Goal: Communication & Community: Answer question/provide support

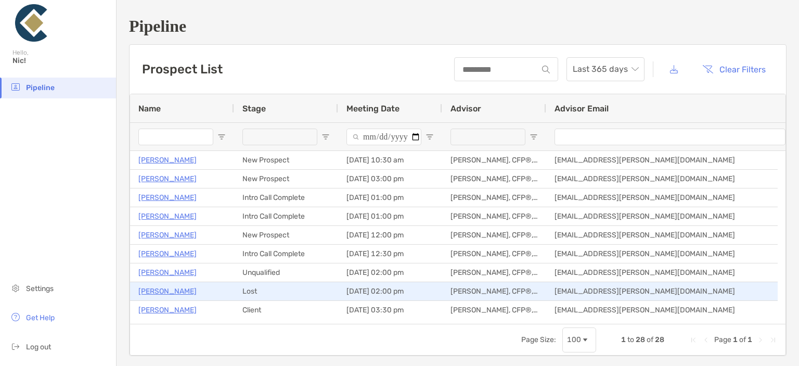
click at [163, 289] on p "Stan Recob" at bounding box center [167, 291] width 58 height 13
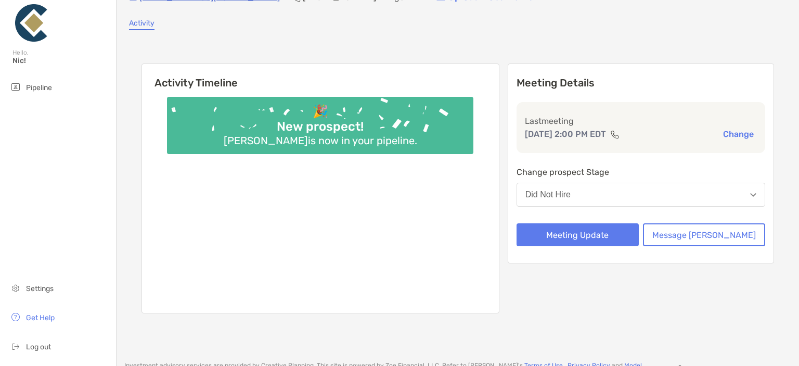
scroll to position [104, 0]
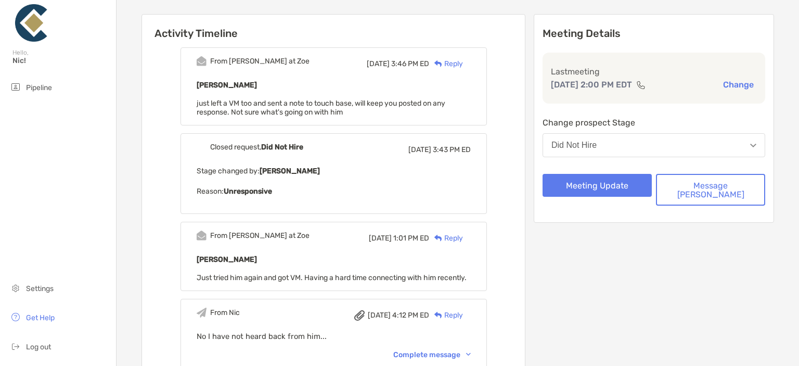
click at [463, 60] on div "Reply" at bounding box center [446, 63] width 34 height 11
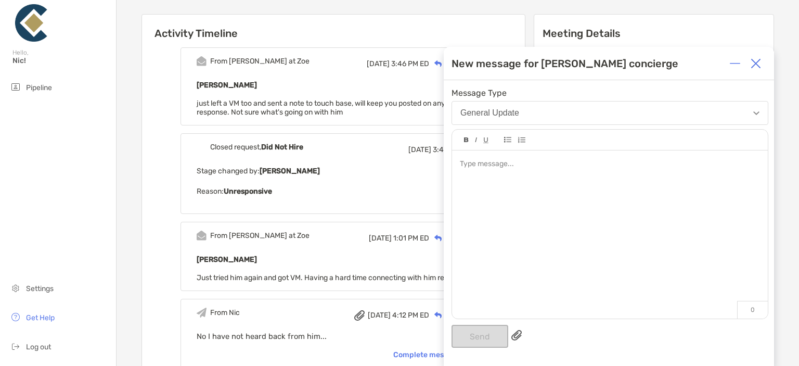
click at [545, 241] on div at bounding box center [610, 229] width 316 height 158
click at [649, 163] on div "**********" at bounding box center [610, 164] width 300 height 11
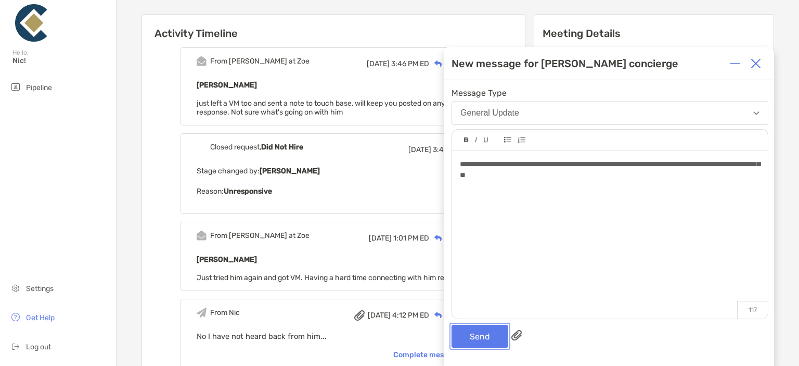
click at [472, 333] on button "Send" at bounding box center [480, 336] width 57 height 23
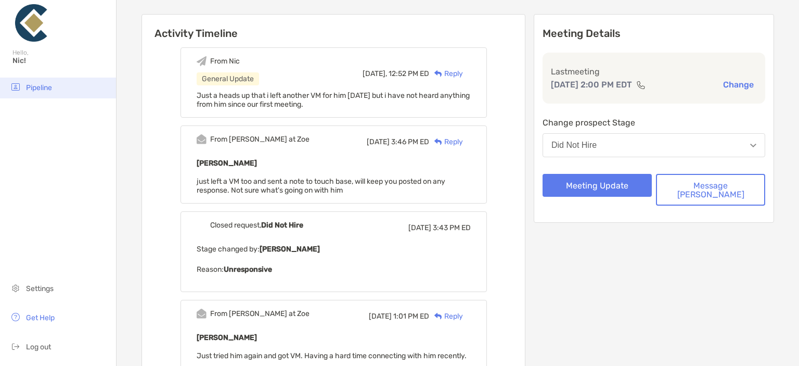
click at [35, 96] on li "Pipeline" at bounding box center [58, 88] width 116 height 21
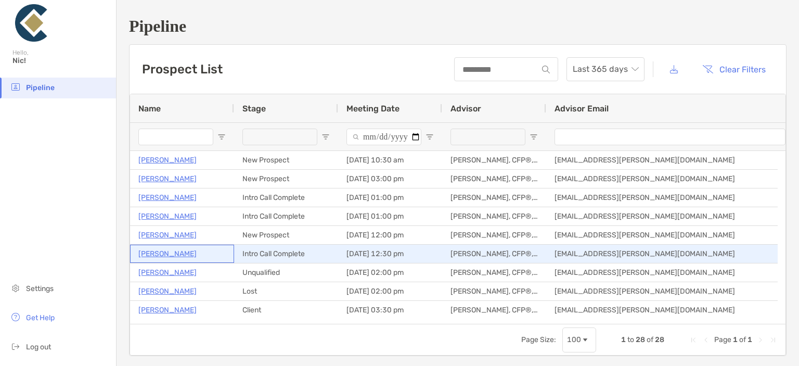
click at [177, 255] on p "[PERSON_NAME]" at bounding box center [167, 253] width 58 height 13
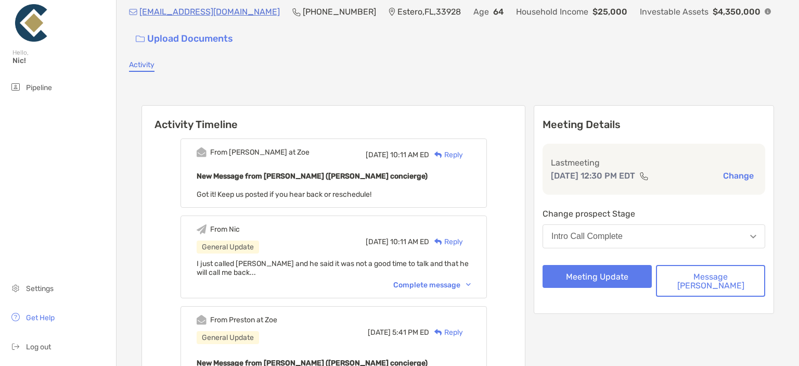
scroll to position [52, 0]
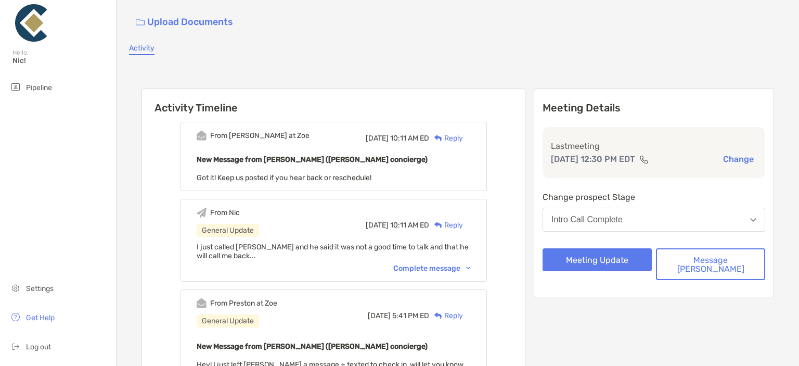
click at [463, 133] on div "Reply" at bounding box center [446, 138] width 34 height 11
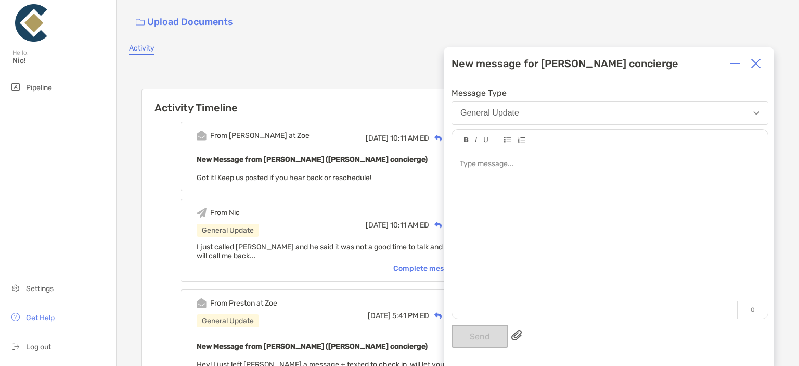
click at [493, 174] on div at bounding box center [610, 229] width 316 height 158
click at [406, 93] on h6 "Activity Timeline" at bounding box center [333, 101] width 383 height 25
click at [510, 194] on div at bounding box center [610, 229] width 316 height 158
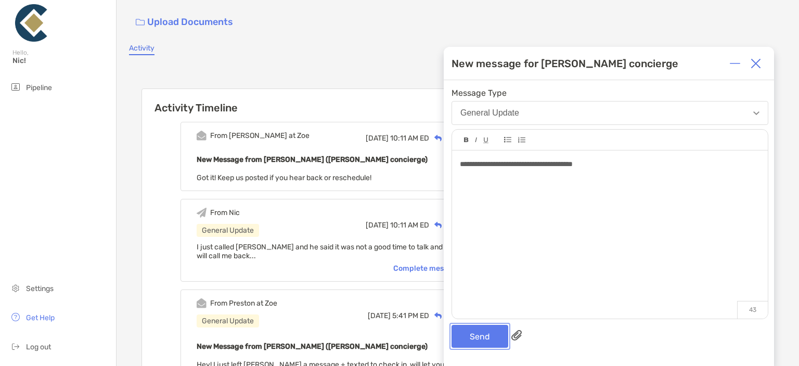
click at [480, 341] on button "Send" at bounding box center [480, 336] width 57 height 23
